Goal: Book appointment/travel/reservation

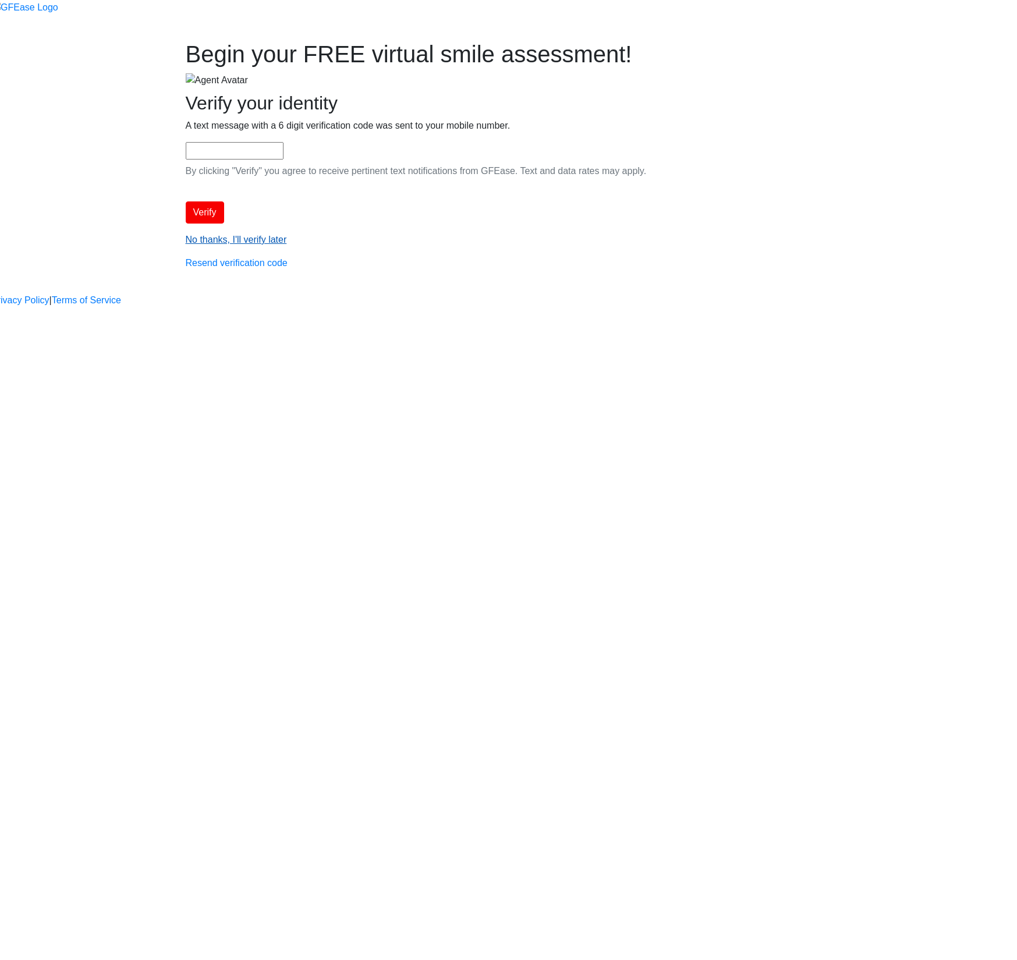
click at [287, 245] on link "No thanks, I'll verify later" at bounding box center [236, 240] width 101 height 10
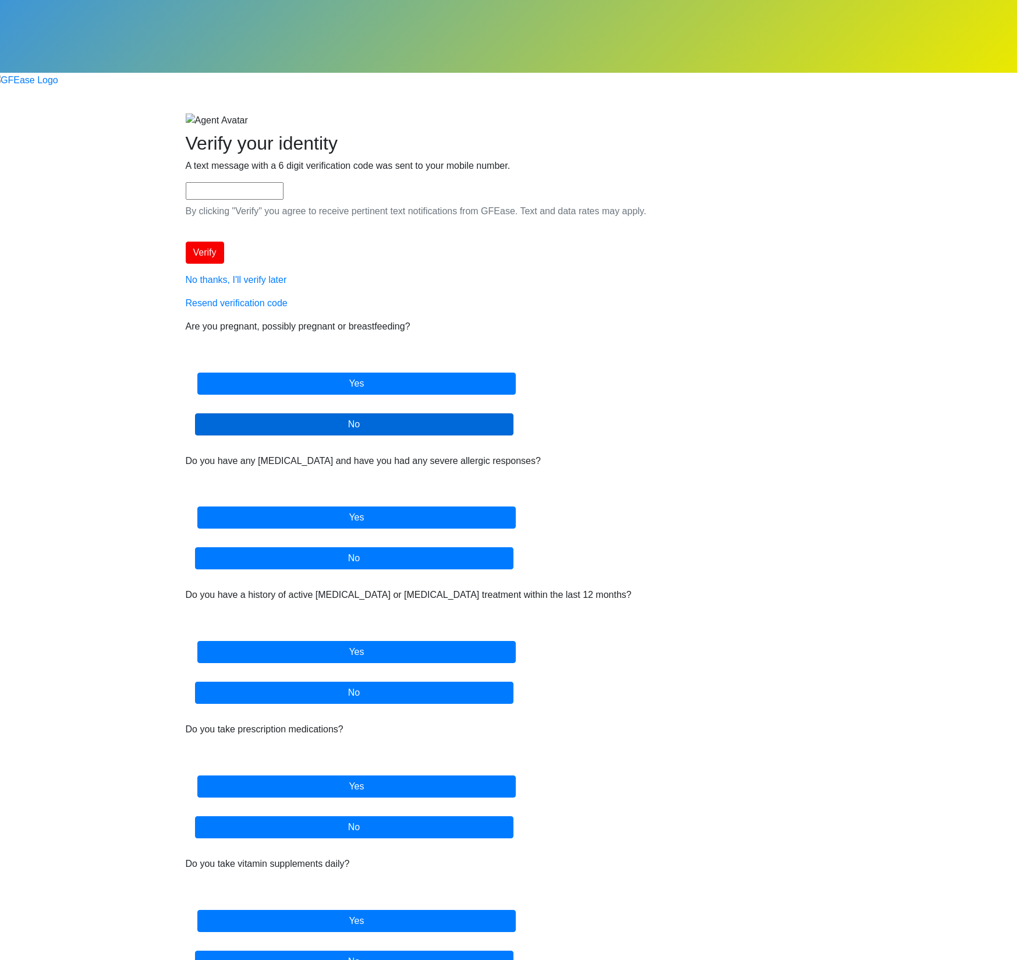
click at [514, 413] on label "No" at bounding box center [354, 424] width 318 height 22
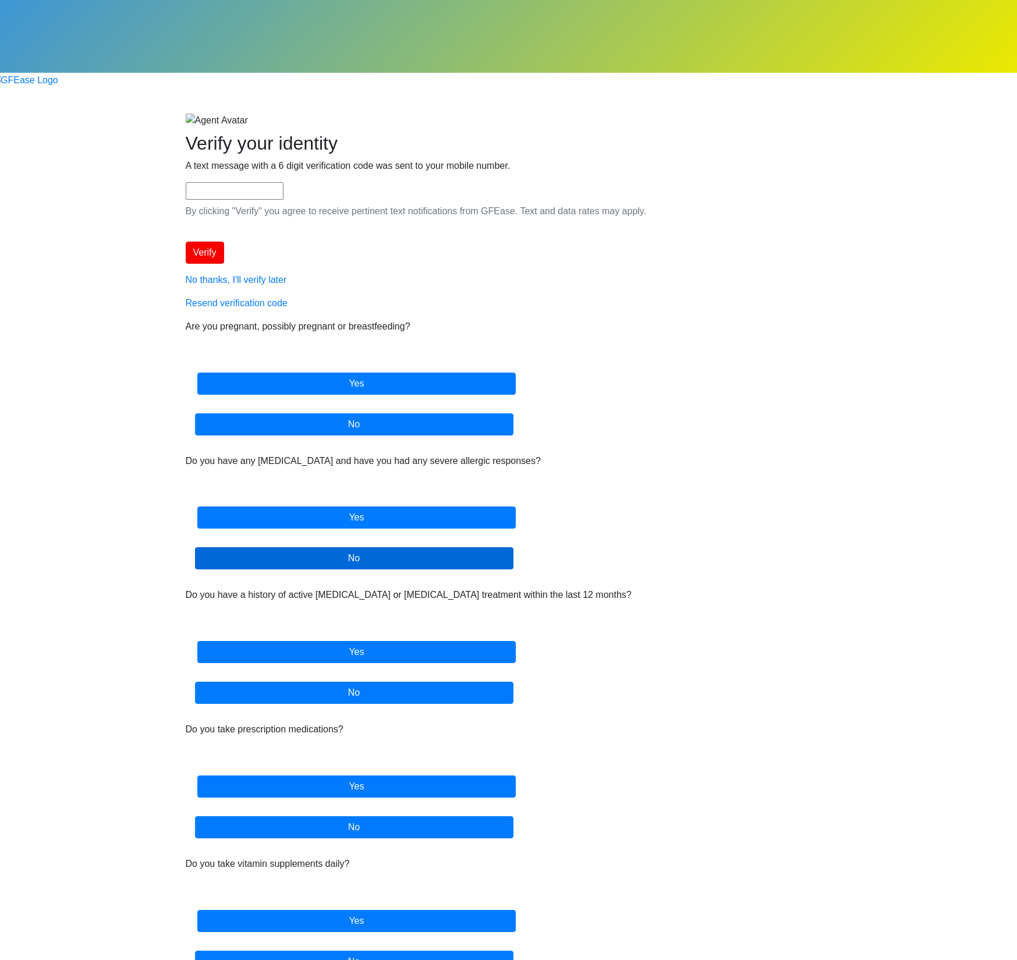
click at [514, 547] on label "No" at bounding box center [354, 558] width 318 height 22
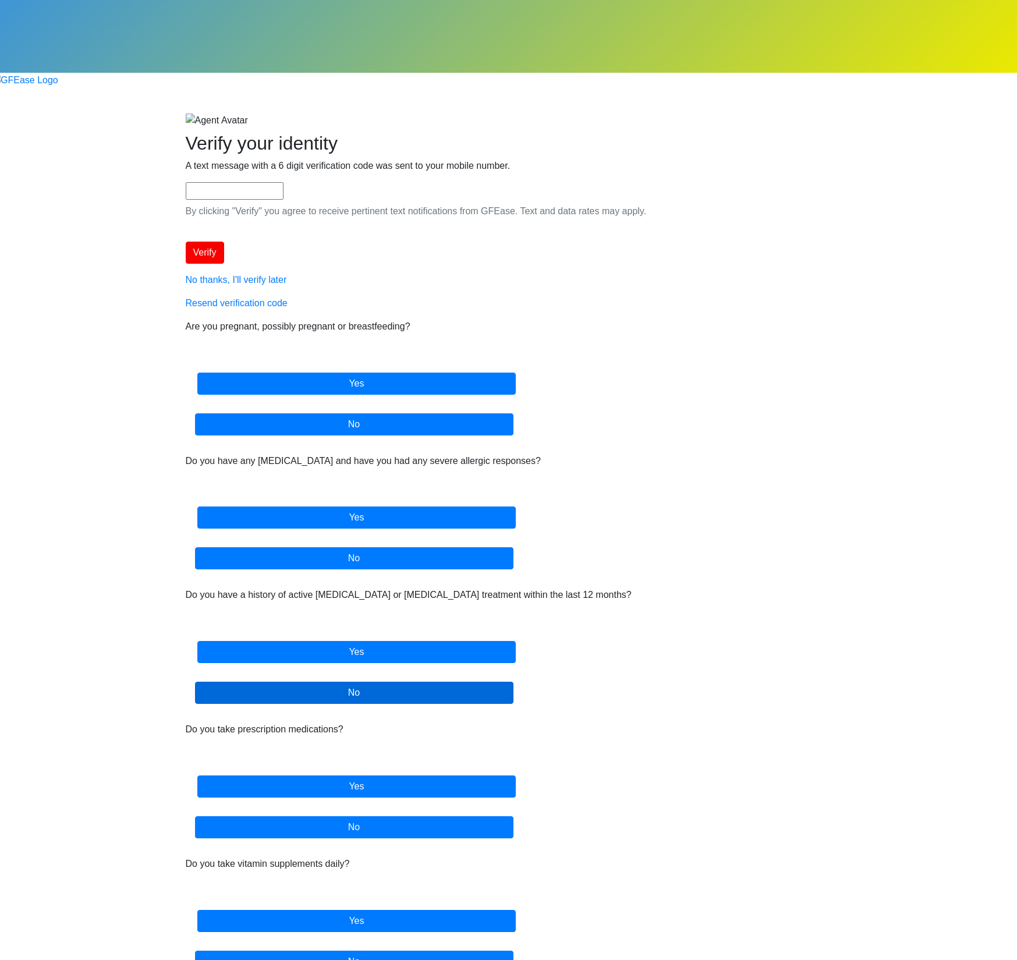
click at [514, 682] on label "No" at bounding box center [354, 693] width 318 height 22
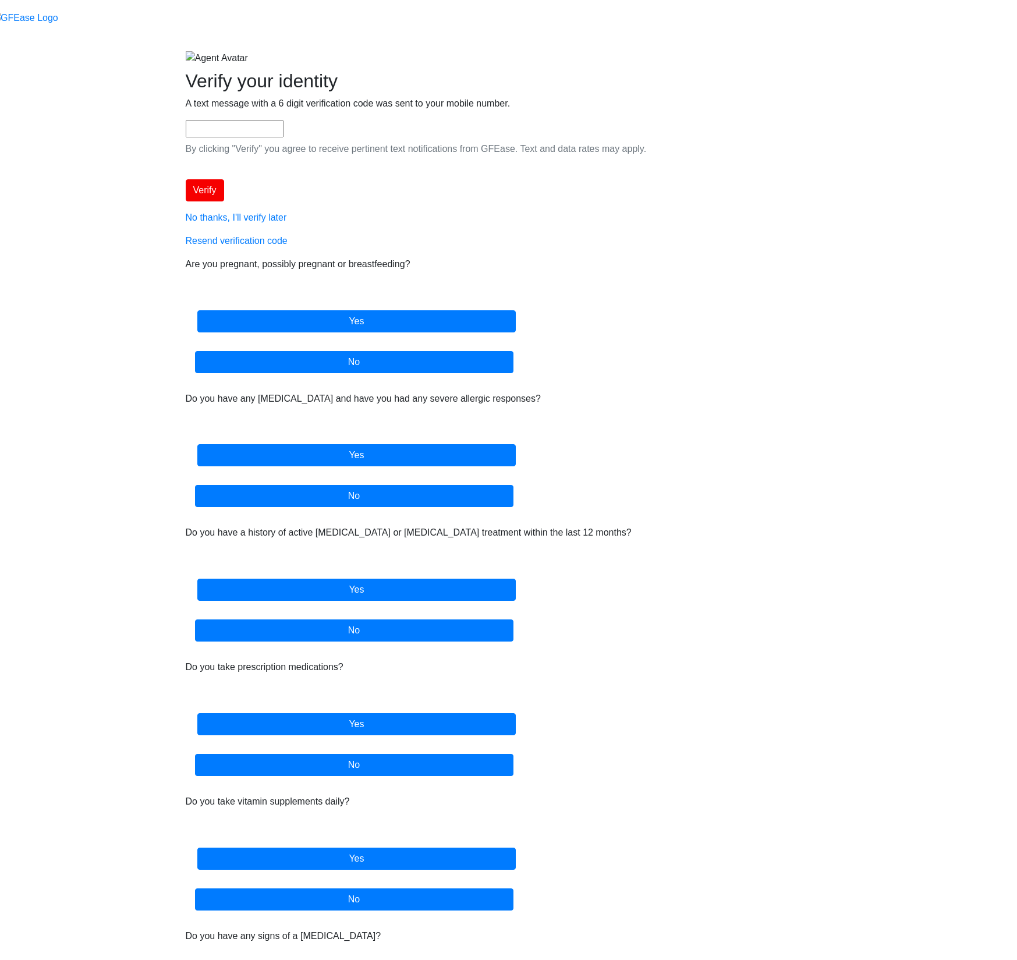
scroll to position [63, 0]
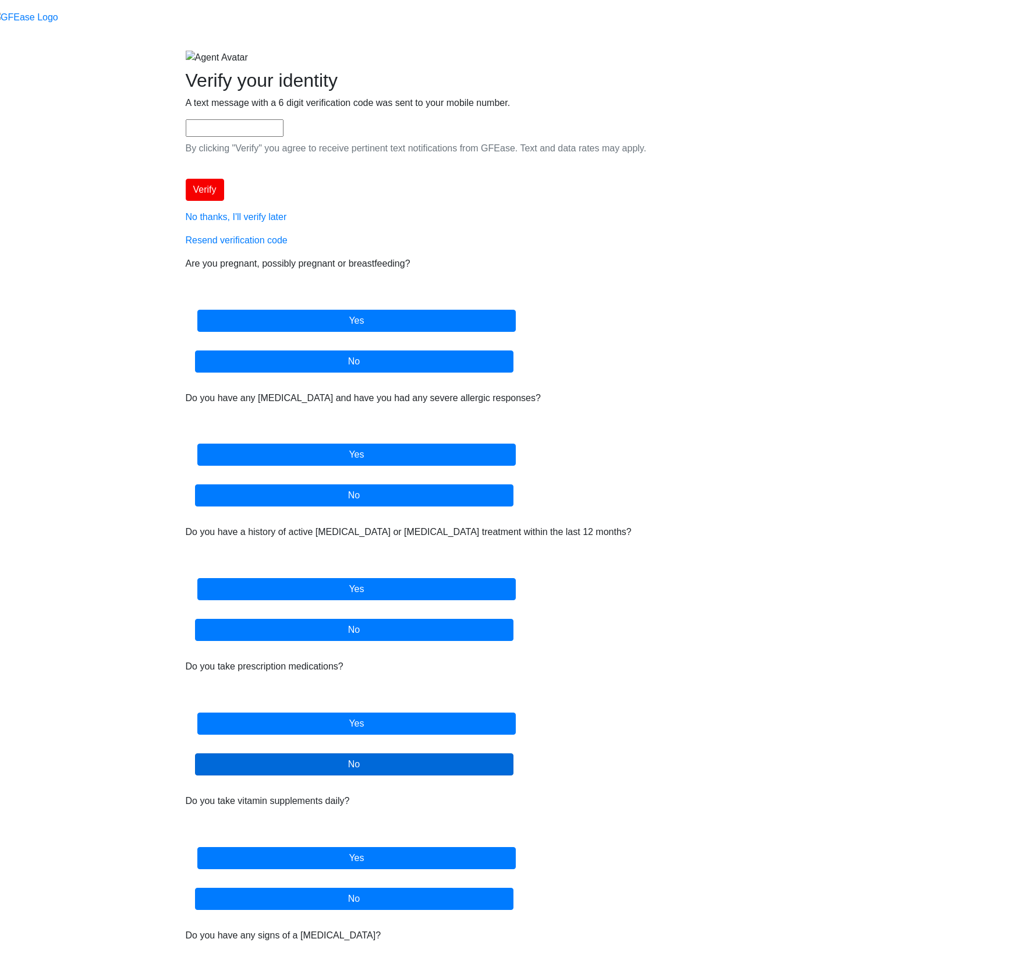
click at [514, 753] on label "No" at bounding box center [354, 764] width 318 height 22
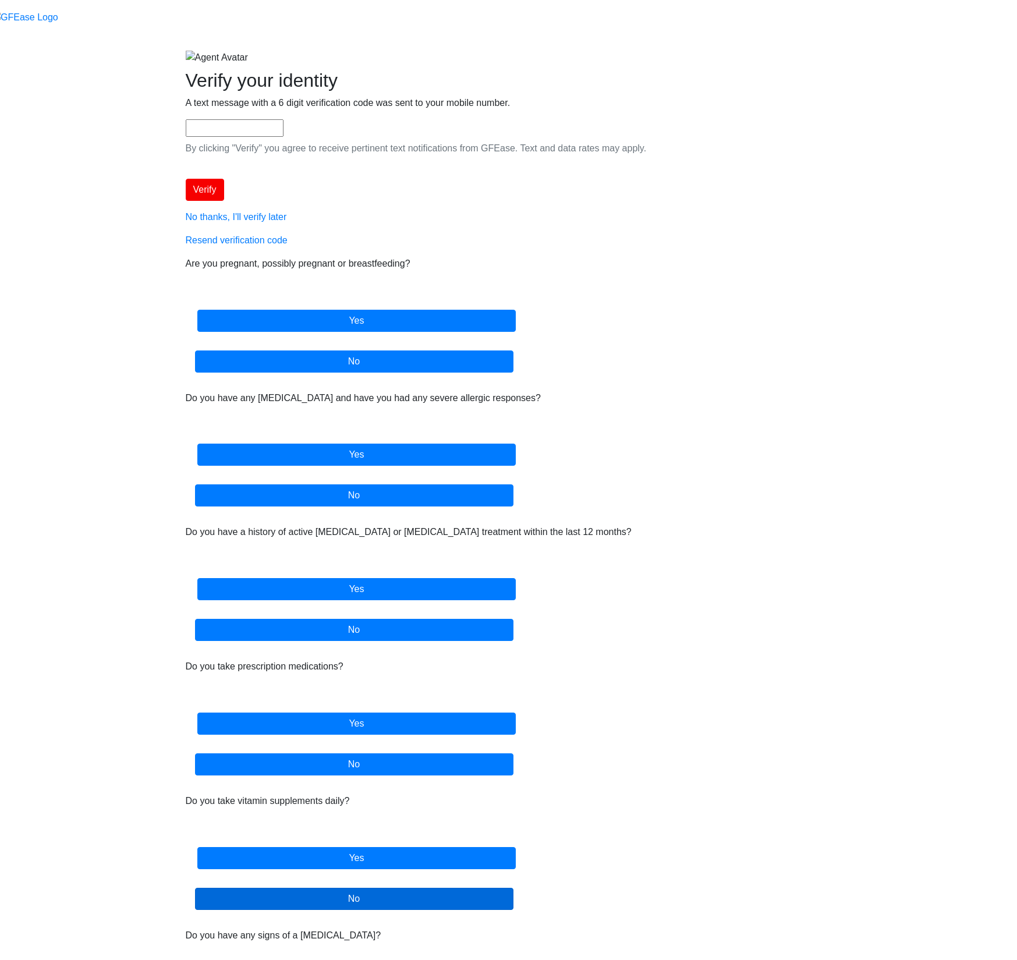
click at [514, 888] on label "No" at bounding box center [354, 899] width 318 height 22
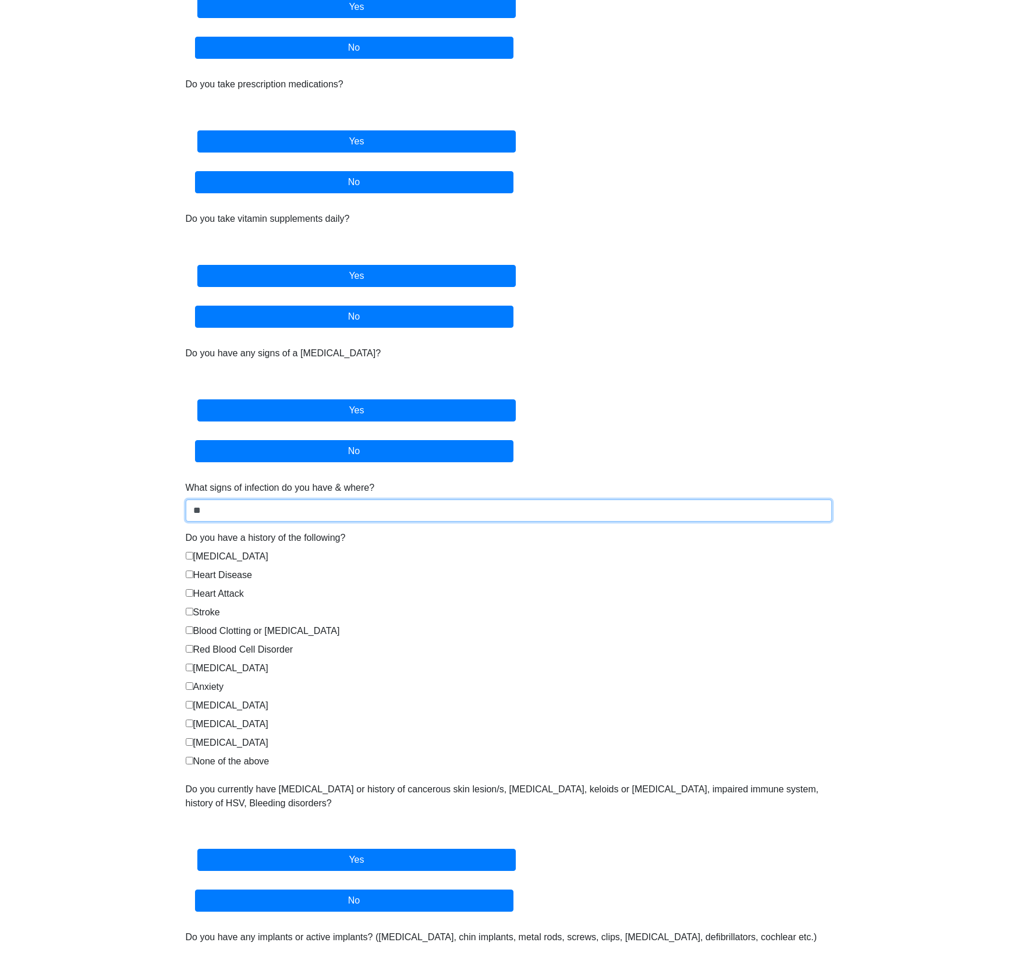
scroll to position [586, 0]
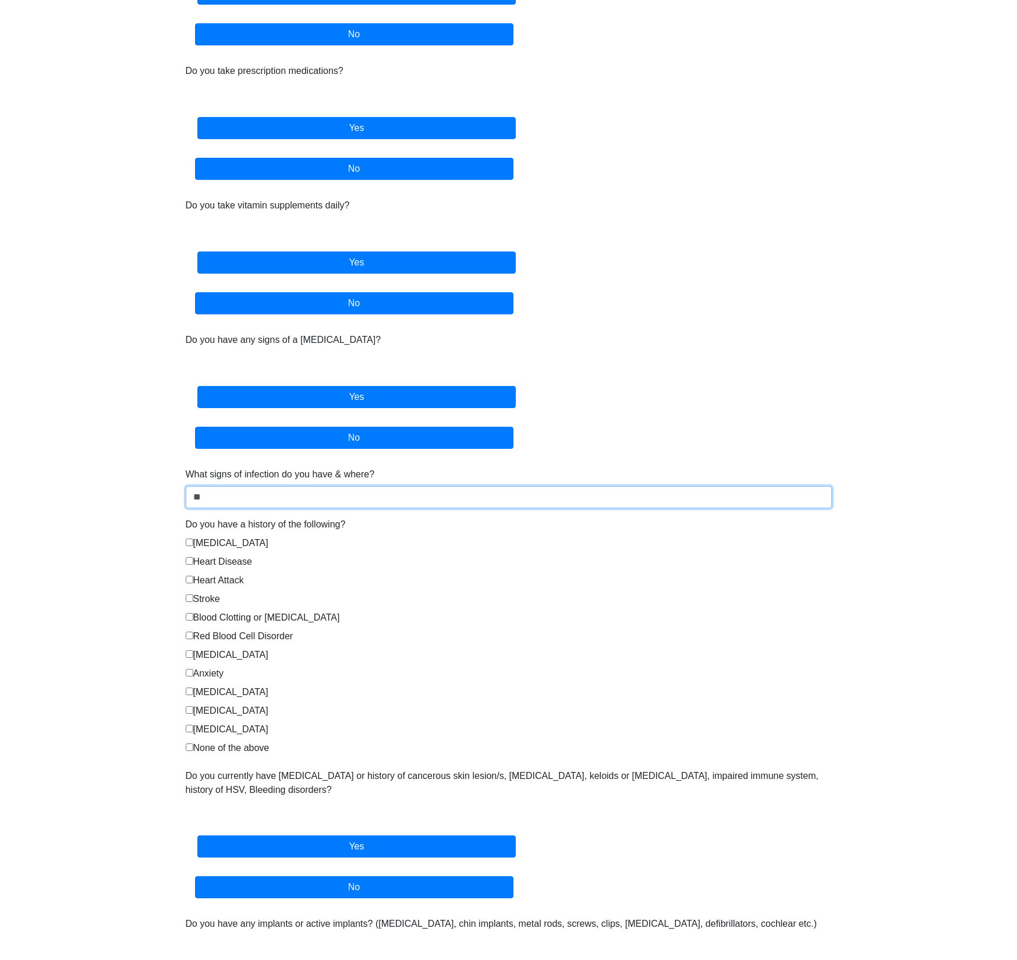
type input "**"
click at [270, 741] on label "None of the above" at bounding box center [228, 748] width 84 height 14
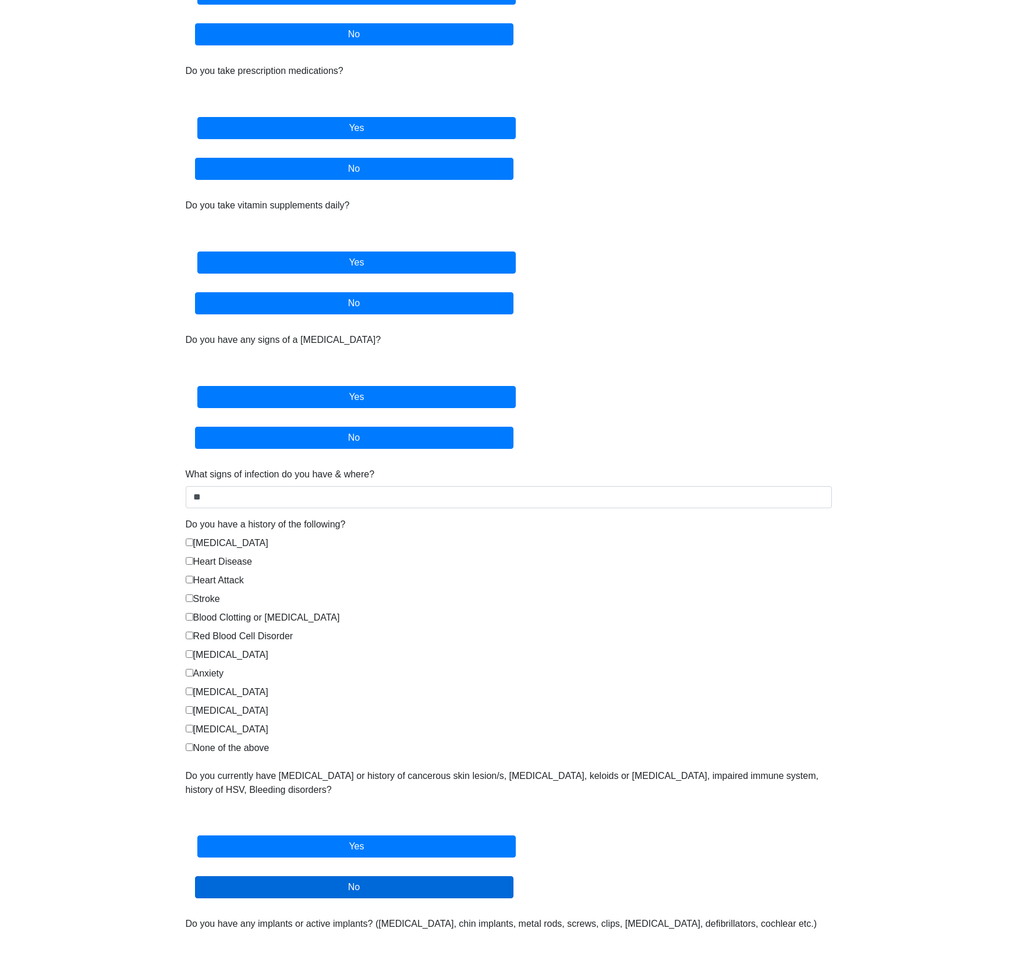
click at [514, 876] on label "No" at bounding box center [354, 887] width 318 height 22
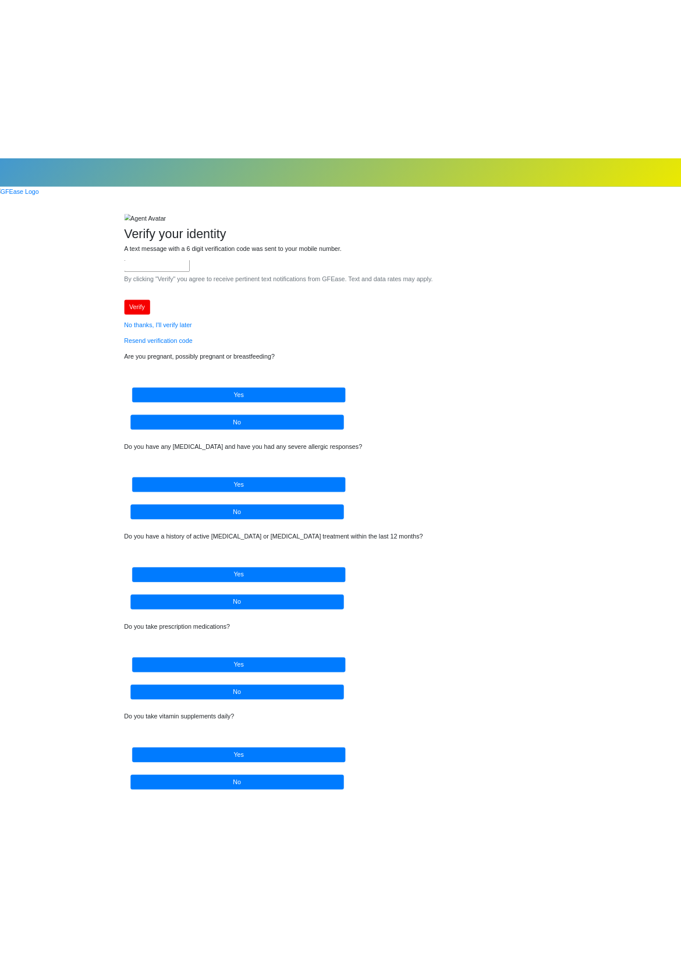
scroll to position [0, 0]
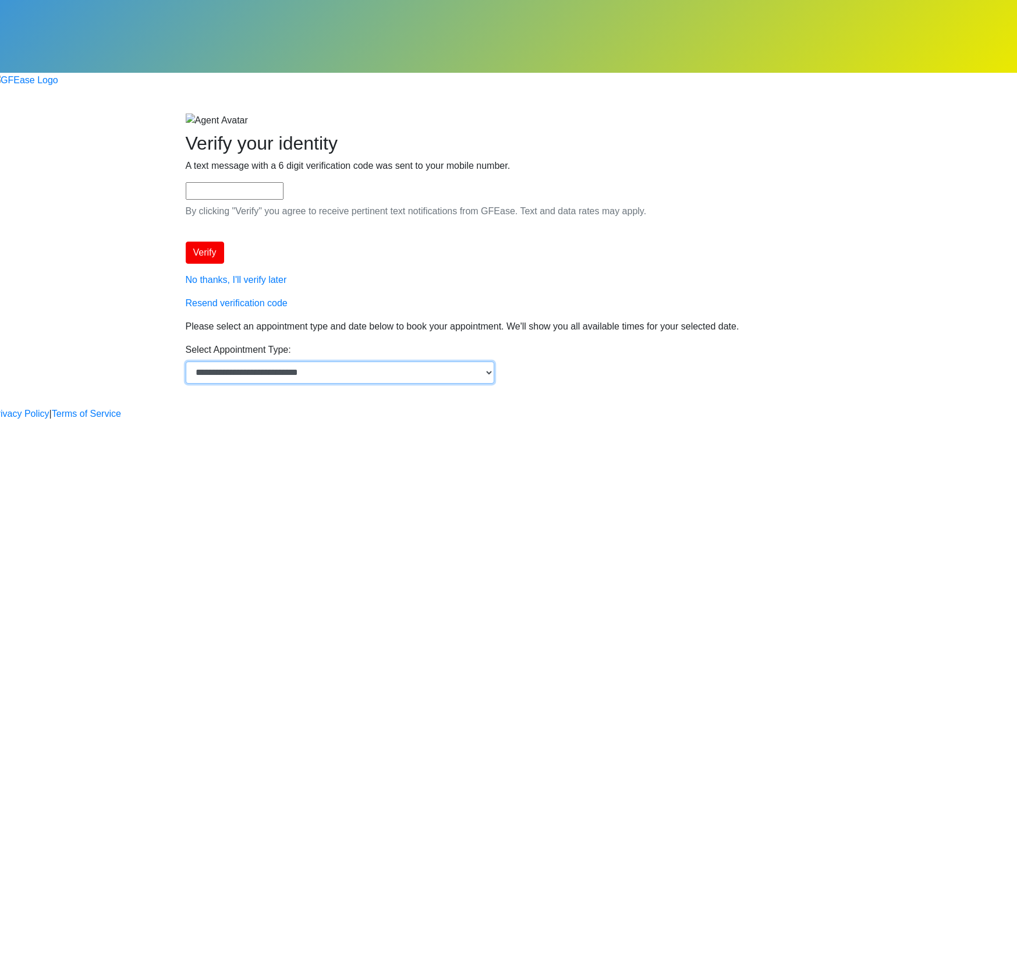
click at [459, 362] on select "**********" at bounding box center [340, 373] width 309 height 22
select select "*"
click at [354, 362] on select "**********" at bounding box center [340, 373] width 309 height 22
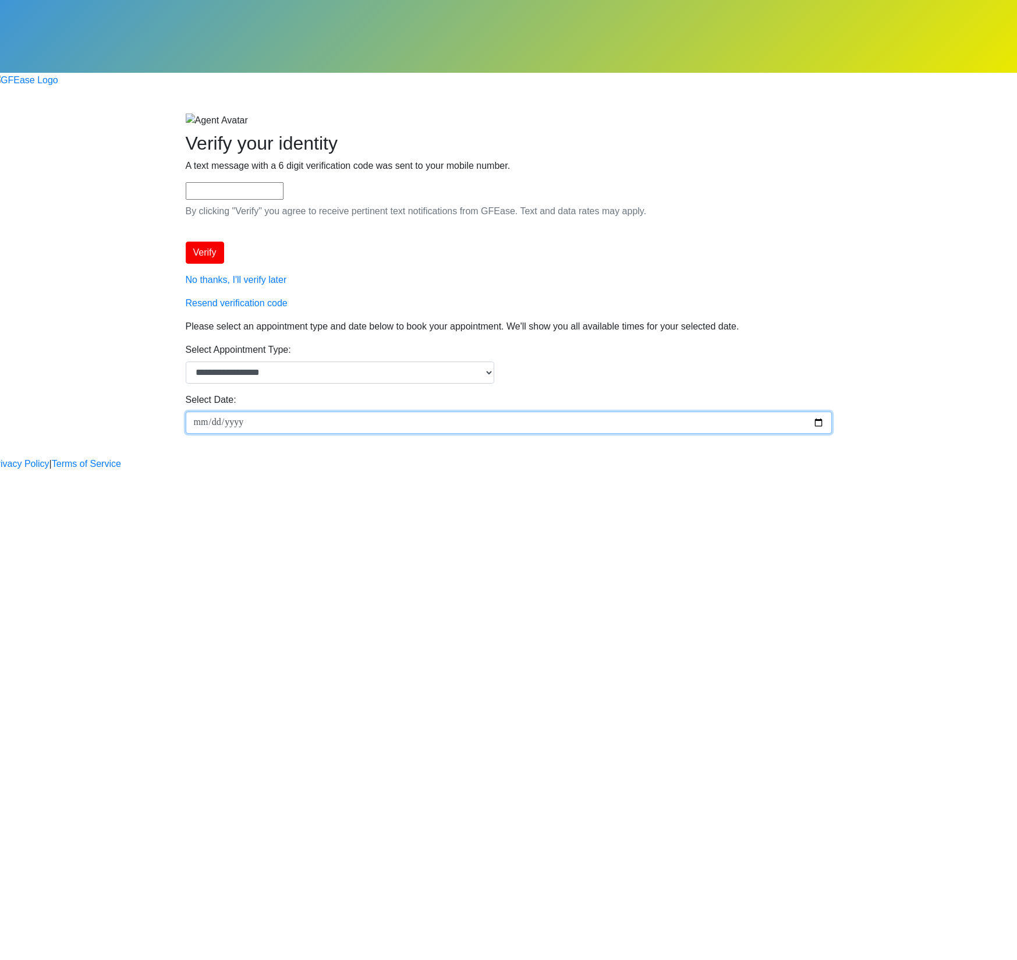
click at [440, 412] on input "Select Date:" at bounding box center [509, 423] width 646 height 22
click at [647, 412] on input "Select Date:" at bounding box center [509, 423] width 646 height 22
type input "**********"
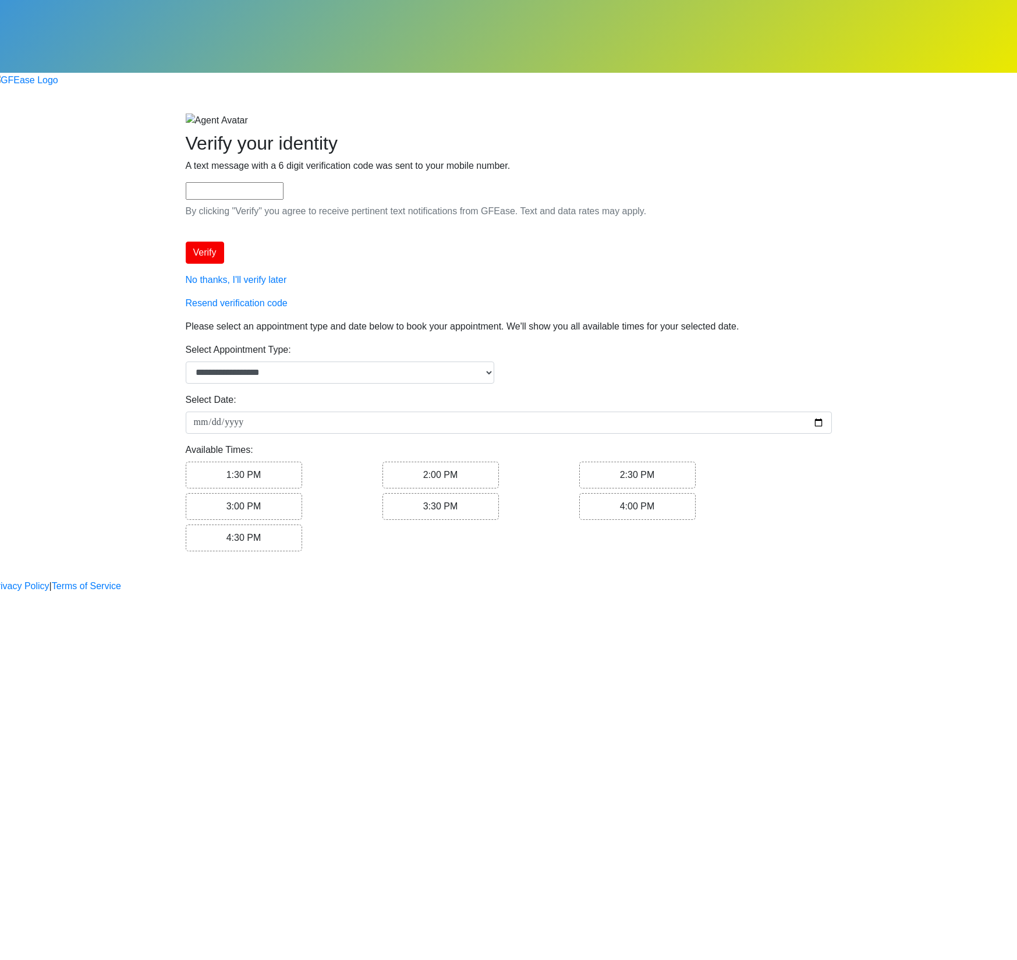
click at [302, 462] on label "1:30 PM" at bounding box center [244, 475] width 116 height 27
click at [238, 565] on button "Continue" at bounding box center [212, 576] width 52 height 22
click at [558, 575] on div "Begin your FREE virtual smile assessment! Where should we email your consultati…" at bounding box center [509, 350] width 664 height 474
